Goal: Task Accomplishment & Management: Use online tool/utility

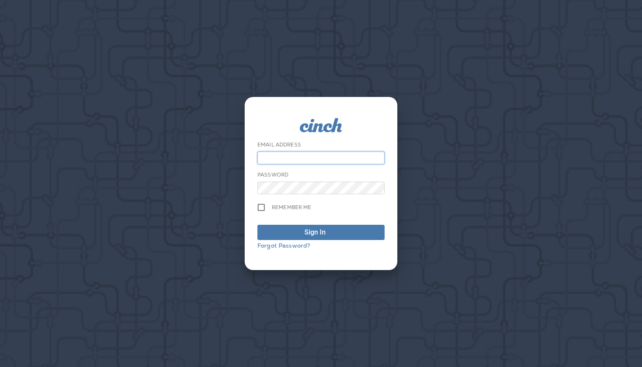
click at [345, 159] on input "email" at bounding box center [320, 158] width 127 height 13
type input "**********"
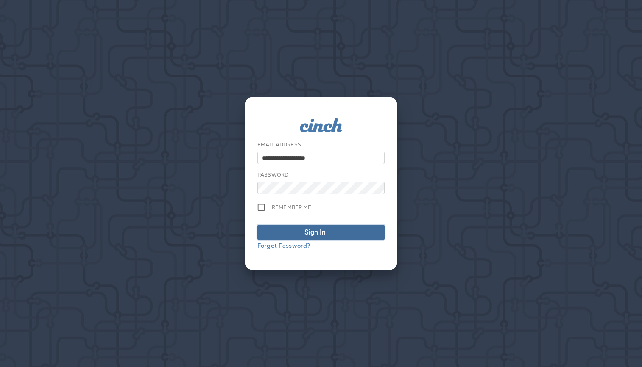
click at [331, 234] on div "submit" at bounding box center [333, 233] width 8 height 10
click at [334, 230] on icon "submit" at bounding box center [332, 231] width 7 height 7
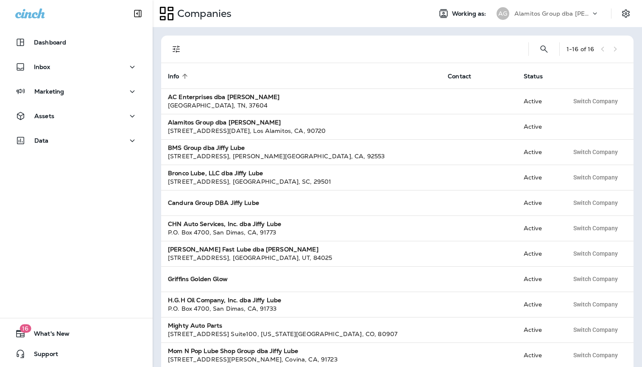
click at [536, 14] on p "Alamitos Group dba Jiffy Lube" at bounding box center [552, 13] width 76 height 7
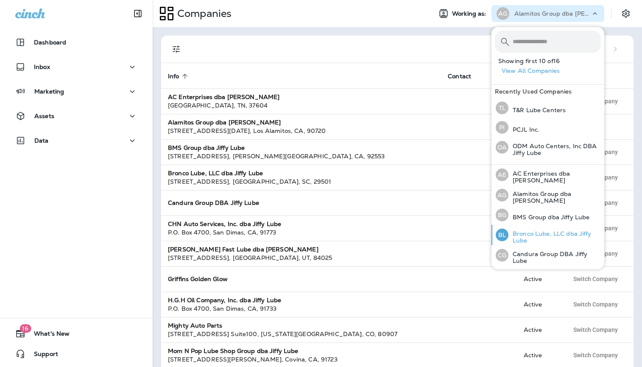
click at [545, 234] on p "Bronco Lube, LLC dba Jiffy Lube" at bounding box center [554, 238] width 92 height 14
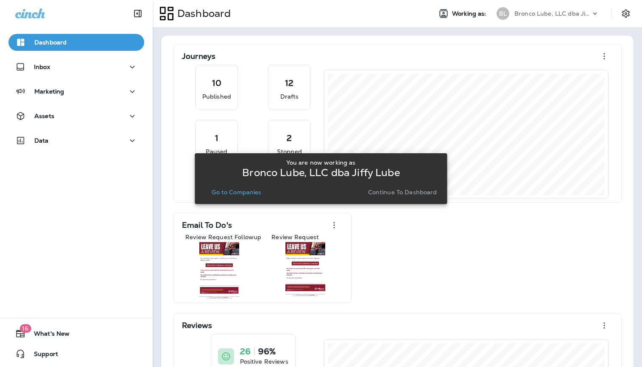
click at [219, 195] on p "Go to Companies" at bounding box center [236, 192] width 50 height 7
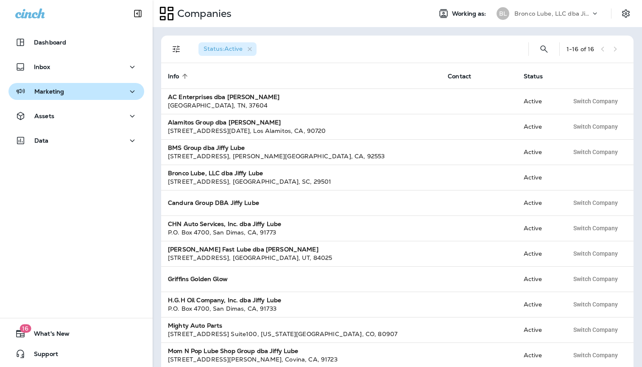
click at [63, 86] on button "Marketing" at bounding box center [76, 91] width 136 height 17
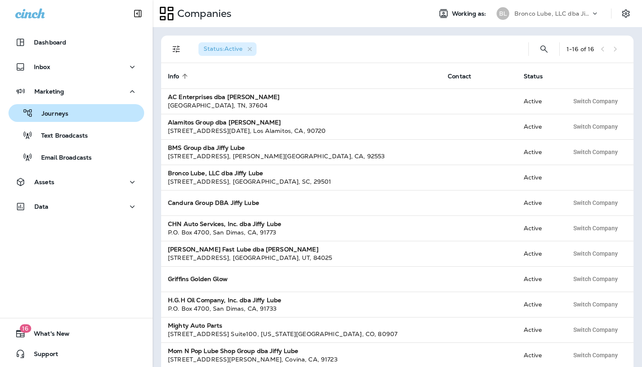
click at [65, 119] on div "Journeys" at bounding box center [40, 113] width 56 height 13
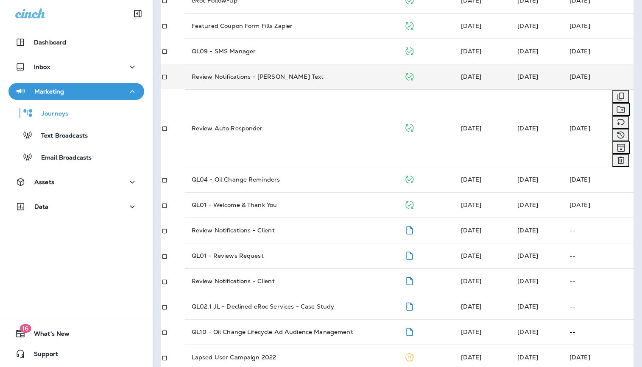
scroll to position [131, 0]
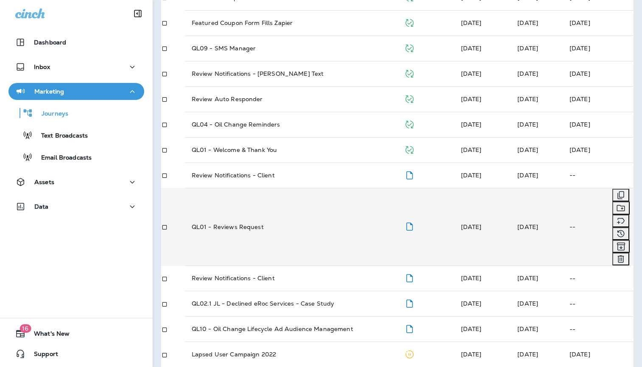
click at [225, 223] on p "QL01 - Reviews Request" at bounding box center [228, 227] width 72 height 8
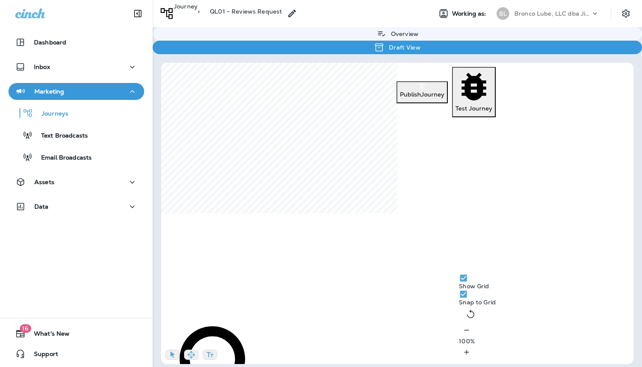
click at [405, 91] on p "Publish Journey" at bounding box center [422, 94] width 44 height 7
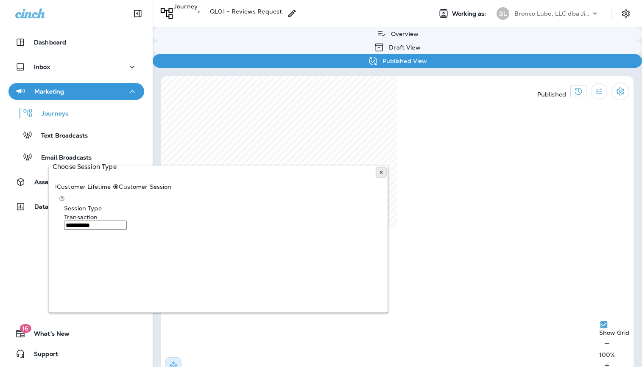
click at [382, 177] on button at bounding box center [380, 172] width 9 height 9
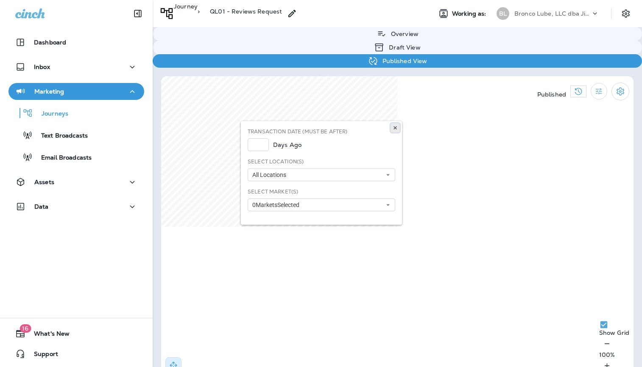
click at [395, 127] on use at bounding box center [394, 127] width 3 height 3
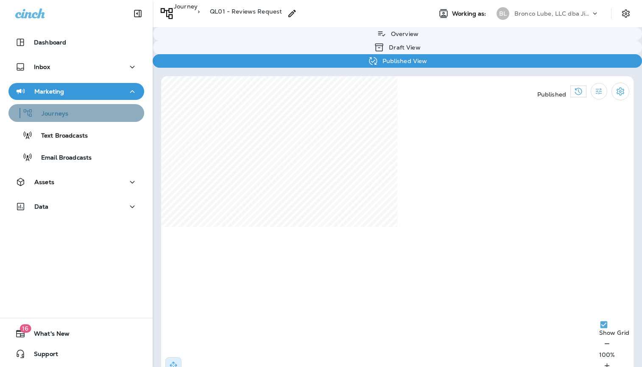
click at [66, 111] on p "Journeys" at bounding box center [50, 114] width 35 height 8
